Goal: Book appointment/travel/reservation

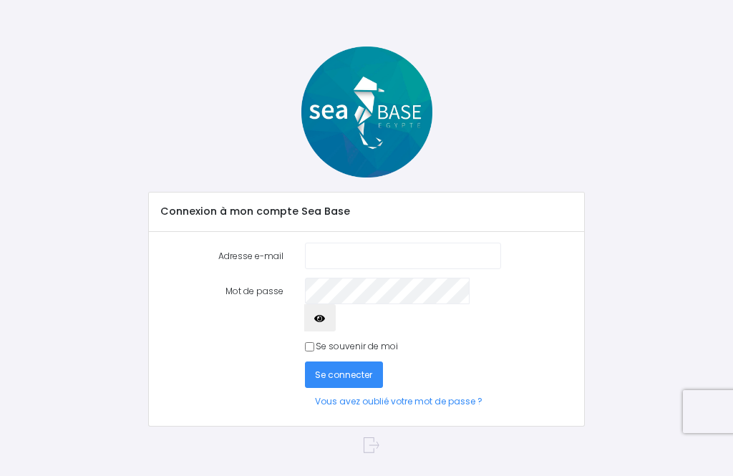
click at [482, 255] on input "Adresse e-mail" at bounding box center [403, 256] width 196 height 26
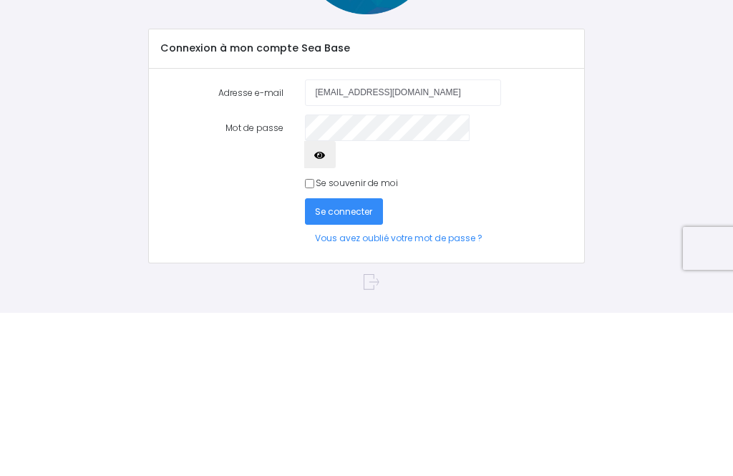
type input "fyrm26@neuf.fr"
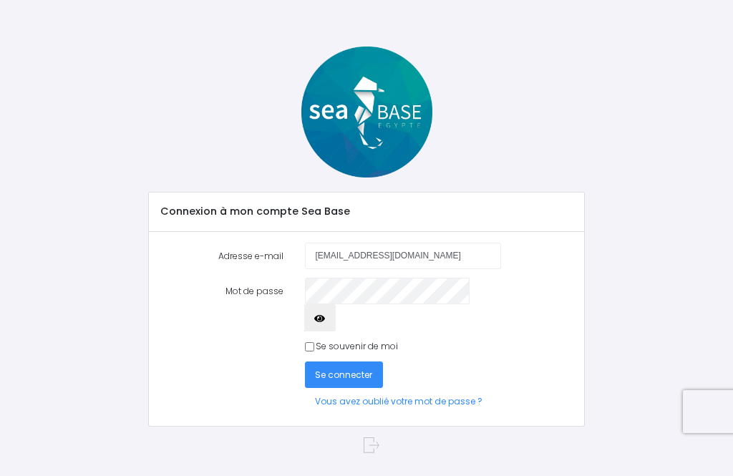
click at [347, 368] on span "Se connecter" at bounding box center [343, 374] width 57 height 12
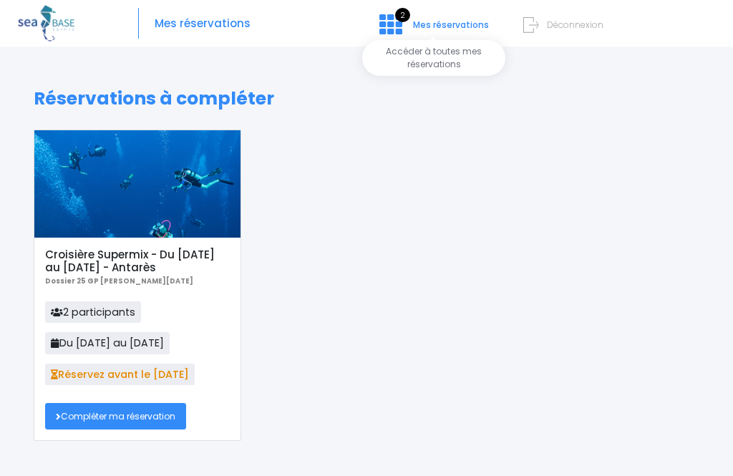
click at [397, 20] on span "2" at bounding box center [402, 15] width 15 height 14
click at [158, 421] on link "Compléter ma réservation" at bounding box center [115, 416] width 141 height 26
click at [150, 414] on link "Compléter ma réservation" at bounding box center [115, 416] width 141 height 26
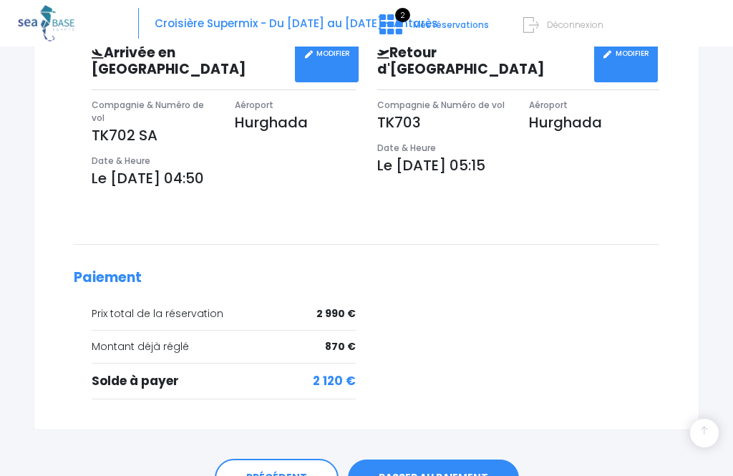
scroll to position [517, 0]
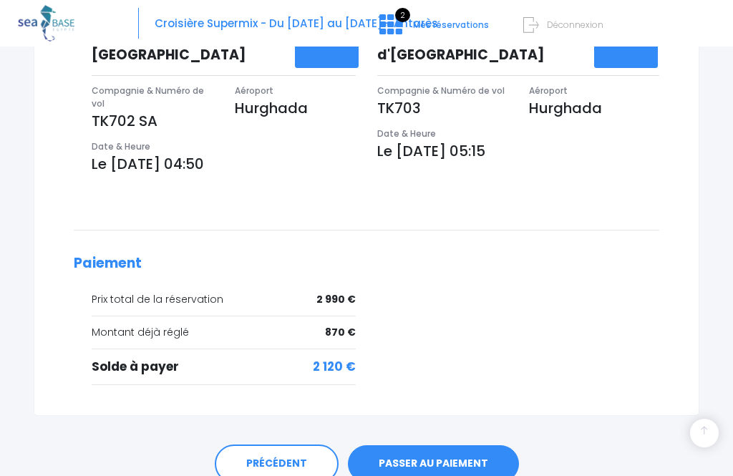
click at [470, 449] on link "PASSER AU PAIEMENT" at bounding box center [433, 463] width 171 height 37
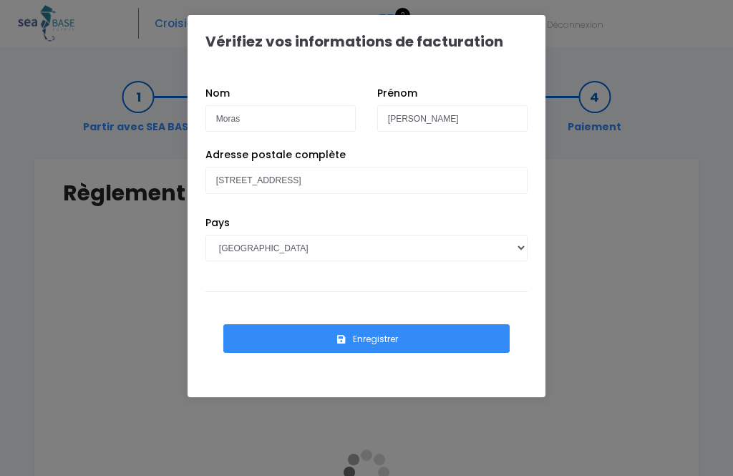
click at [388, 339] on button "Enregistrer" at bounding box center [366, 338] width 286 height 29
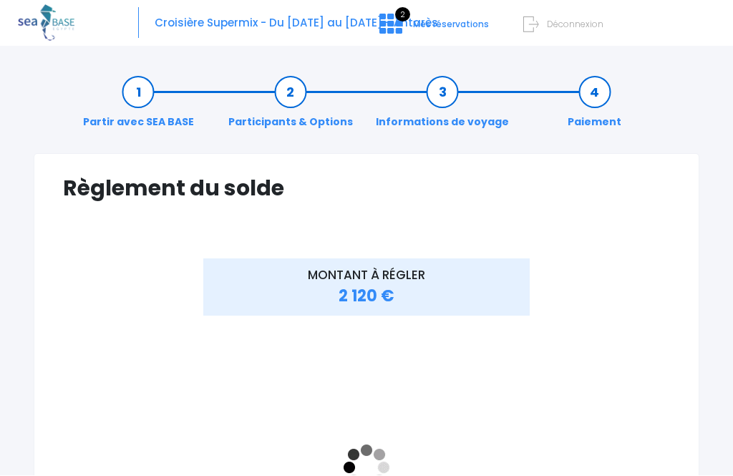
scroll to position [14, 0]
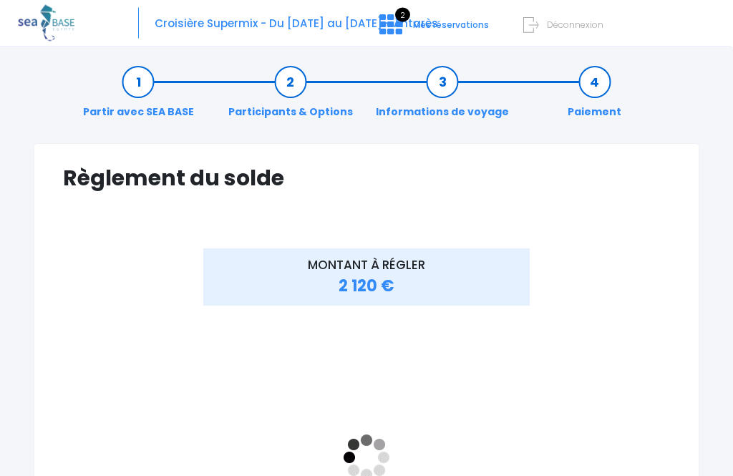
click at [369, 291] on span "2 120 €" at bounding box center [366, 286] width 56 height 22
click at [390, 281] on span "2 120 €" at bounding box center [366, 286] width 56 height 22
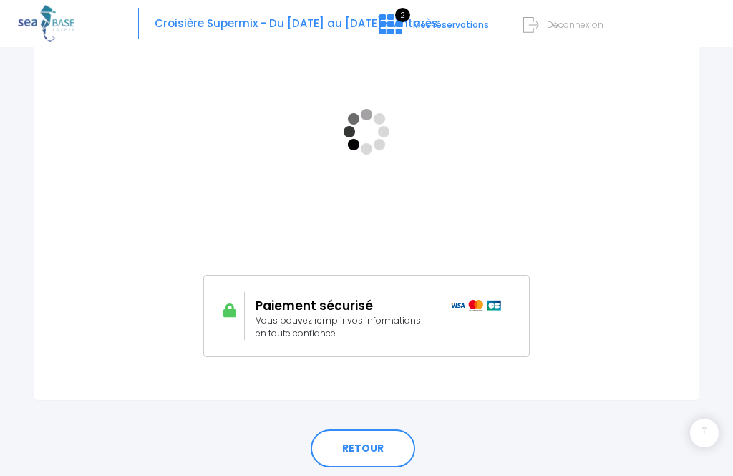
scroll to position [343, 0]
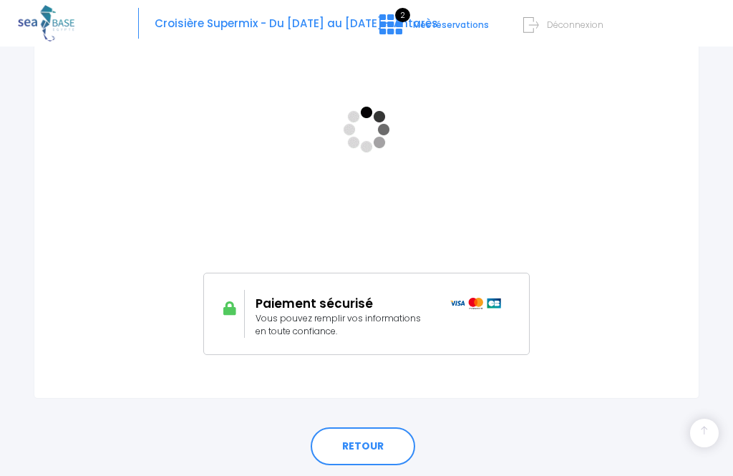
click at [375, 448] on link "RETOUR" at bounding box center [363, 446] width 104 height 39
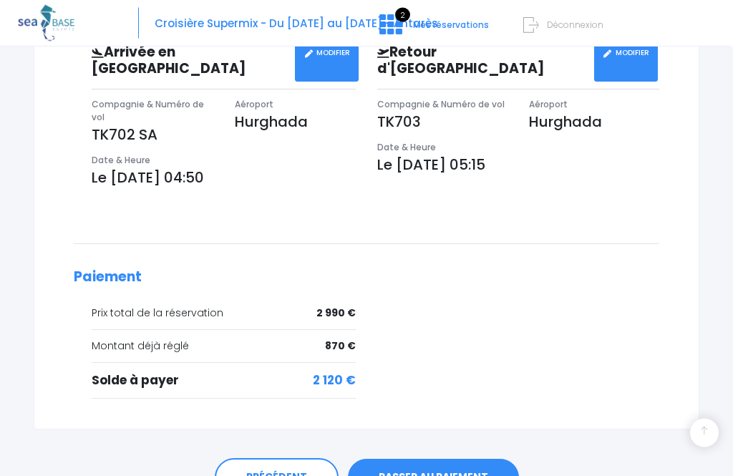
scroll to position [517, 0]
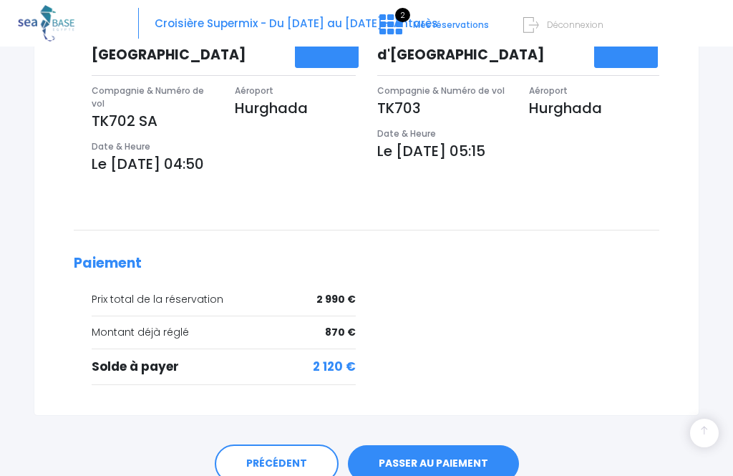
click at [337, 358] on span "2 120 €" at bounding box center [334, 367] width 43 height 19
click at [278, 452] on link "PRÉCÉDENT" at bounding box center [277, 463] width 124 height 39
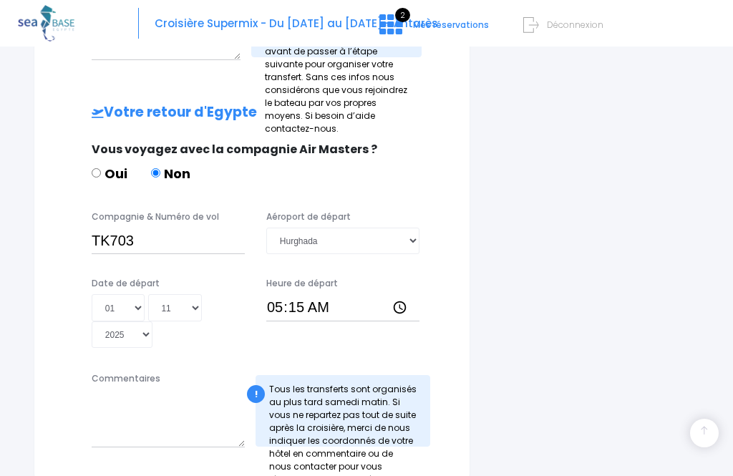
scroll to position [670, 0]
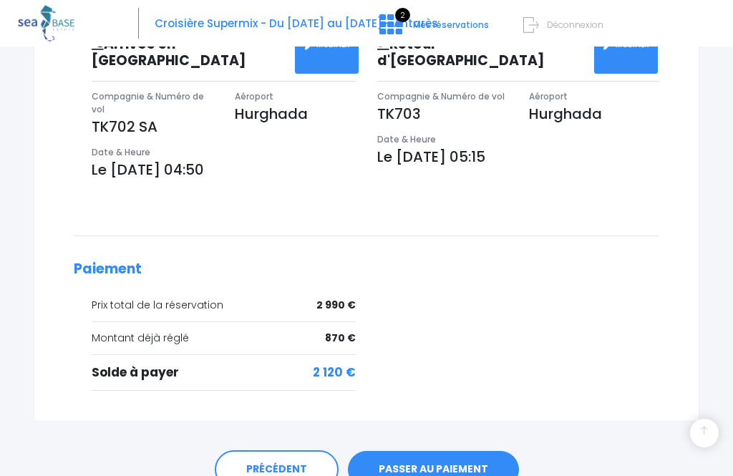
scroll to position [517, 0]
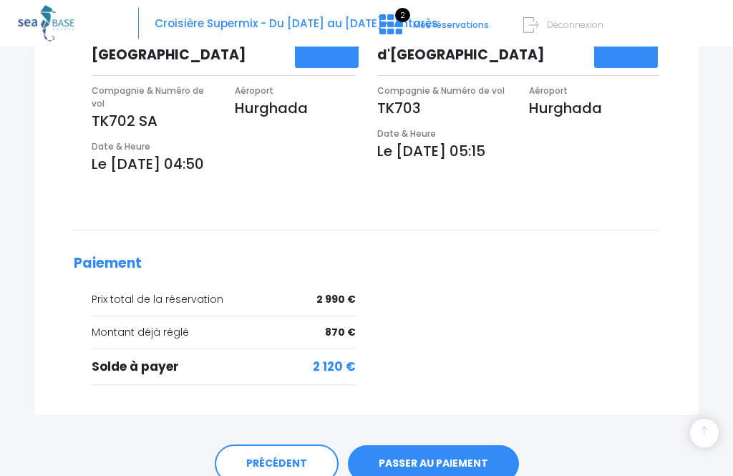
click at [343, 358] on span "2 120 €" at bounding box center [334, 367] width 43 height 19
click at [444, 454] on link "PASSER AU PAIEMENT" at bounding box center [433, 463] width 171 height 37
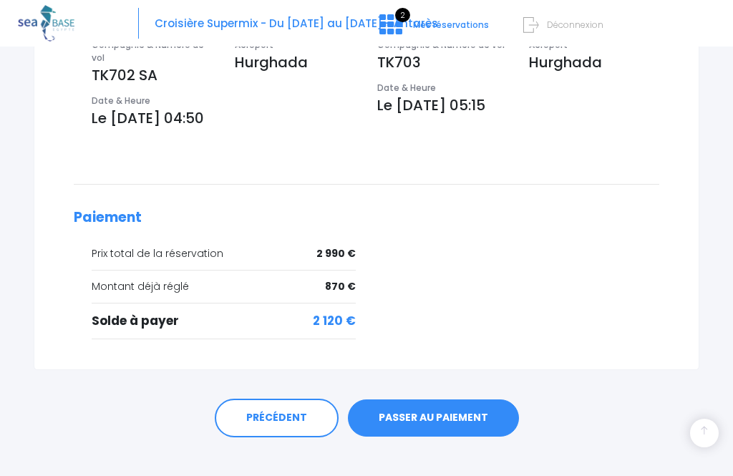
click at [267, 402] on link "PRÉCÉDENT" at bounding box center [277, 418] width 124 height 39
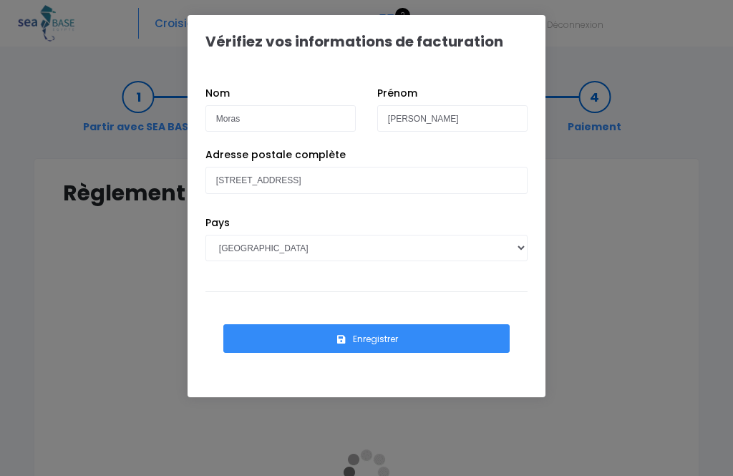
click at [383, 338] on button "Enregistrer" at bounding box center [366, 338] width 286 height 29
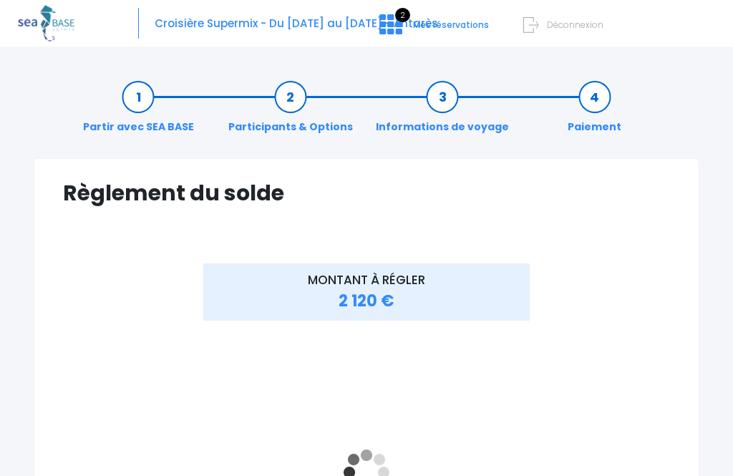
click at [375, 305] on span "2 120 €" at bounding box center [366, 301] width 56 height 22
click at [368, 298] on span "2 120 €" at bounding box center [366, 301] width 56 height 22
click at [366, 296] on span "2 120 €" at bounding box center [366, 301] width 56 height 22
click at [358, 307] on span "2 120 €" at bounding box center [366, 301] width 56 height 22
click at [361, 306] on span "2 120 €" at bounding box center [366, 301] width 56 height 22
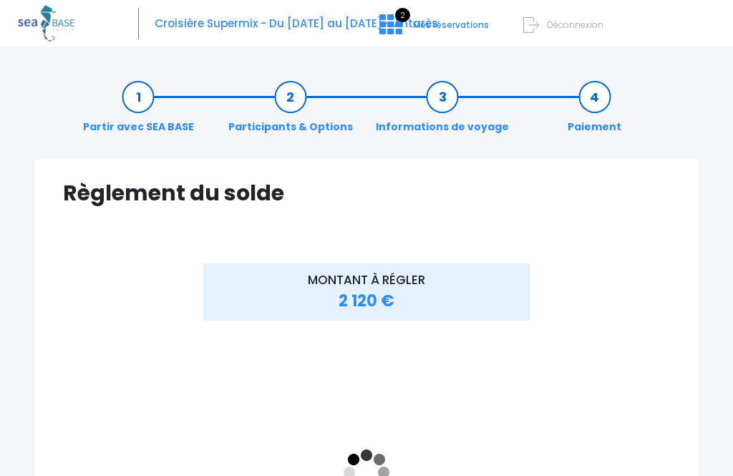
click at [363, 311] on span "2 120 €" at bounding box center [366, 301] width 56 height 22
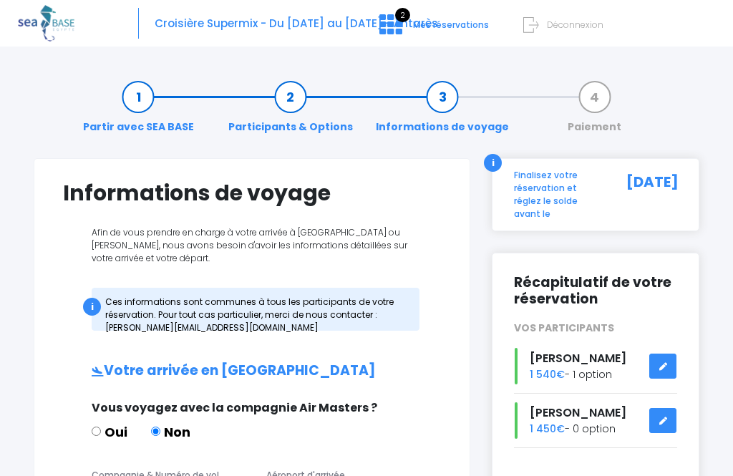
click at [577, 21] on span "Déconnexion" at bounding box center [575, 25] width 57 height 12
